Goal: Transaction & Acquisition: Subscribe to service/newsletter

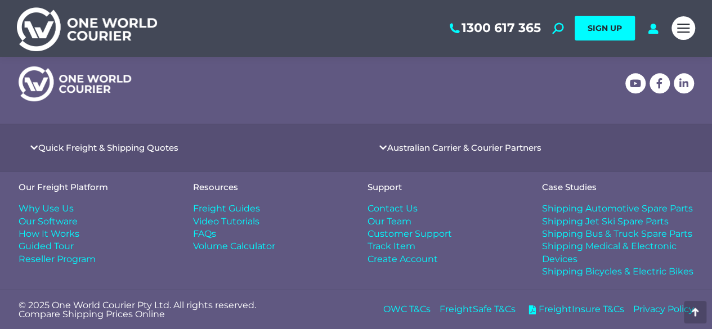
scroll to position [4766, 0]
click at [442, 149] on link "Australian Carrier & Courier Partners" at bounding box center [464, 148] width 154 height 8
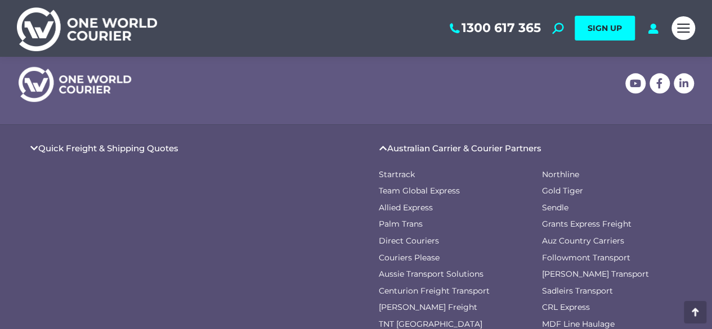
click at [390, 144] on link "Australian Carrier & Courier Partners" at bounding box center [464, 148] width 154 height 8
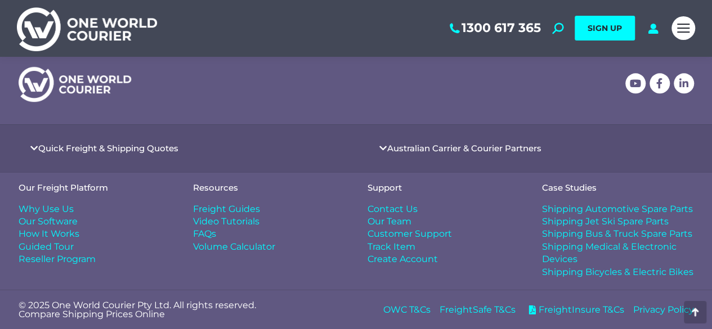
click at [168, 150] on link "Quick Freight & Shipping Quotes" at bounding box center [108, 148] width 140 height 8
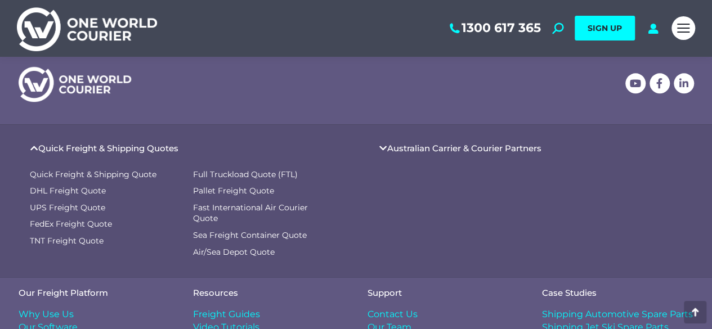
click at [168, 150] on link "Quick Freight & Shipping Quotes" at bounding box center [108, 148] width 140 height 8
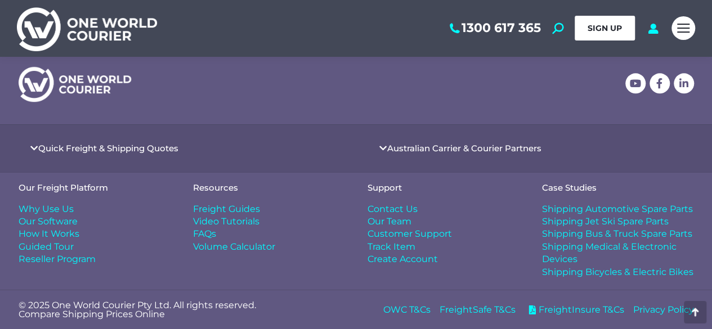
click at [593, 34] on link "SIGN UP" at bounding box center [605, 28] width 60 height 25
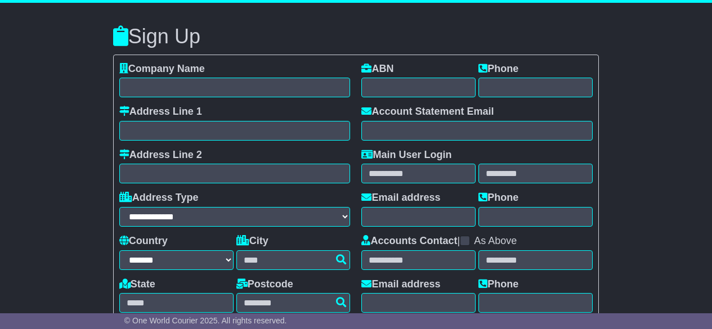
select select "**"
